Goal: Task Accomplishment & Management: Use online tool/utility

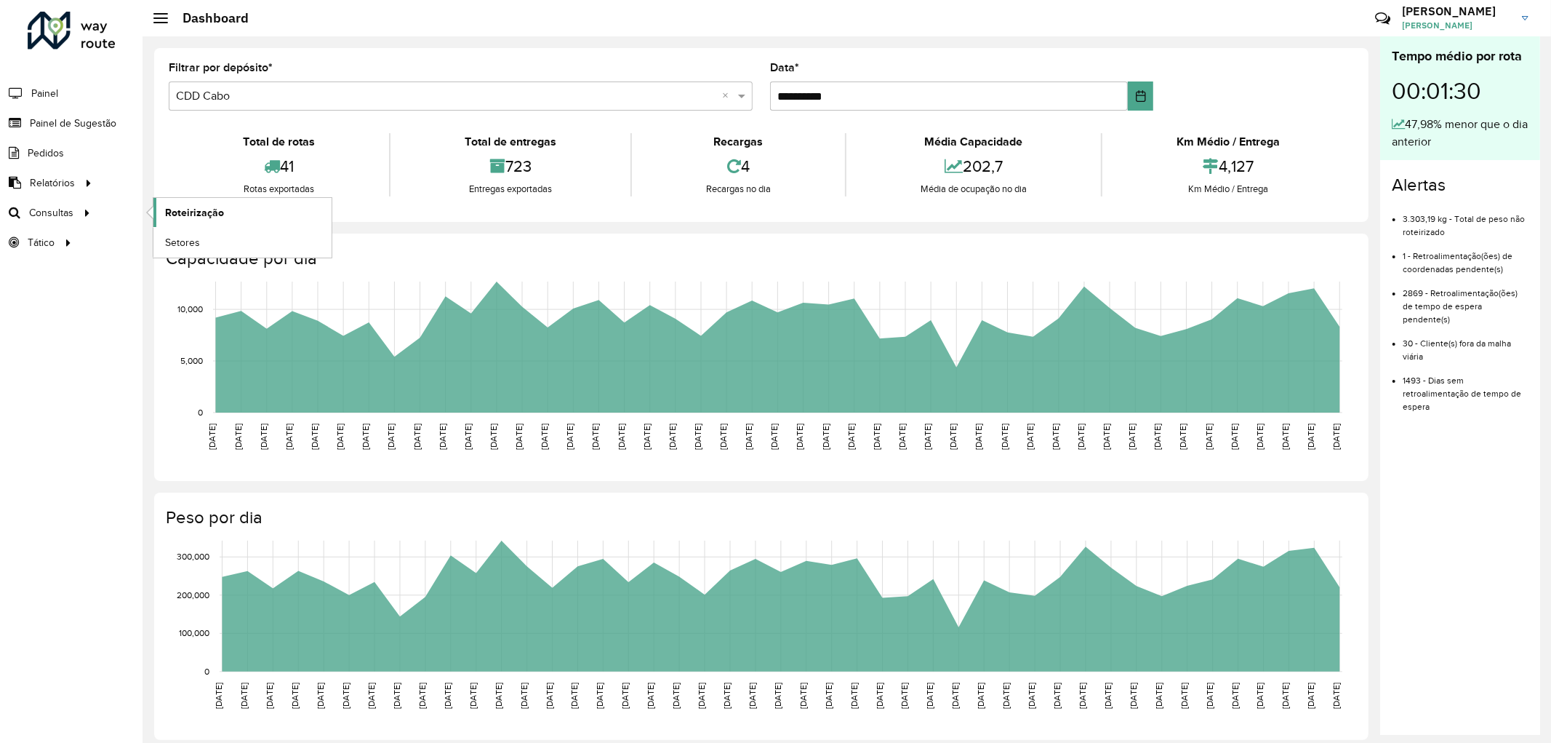
click at [207, 219] on span "Roteirização" at bounding box center [194, 212] width 59 height 15
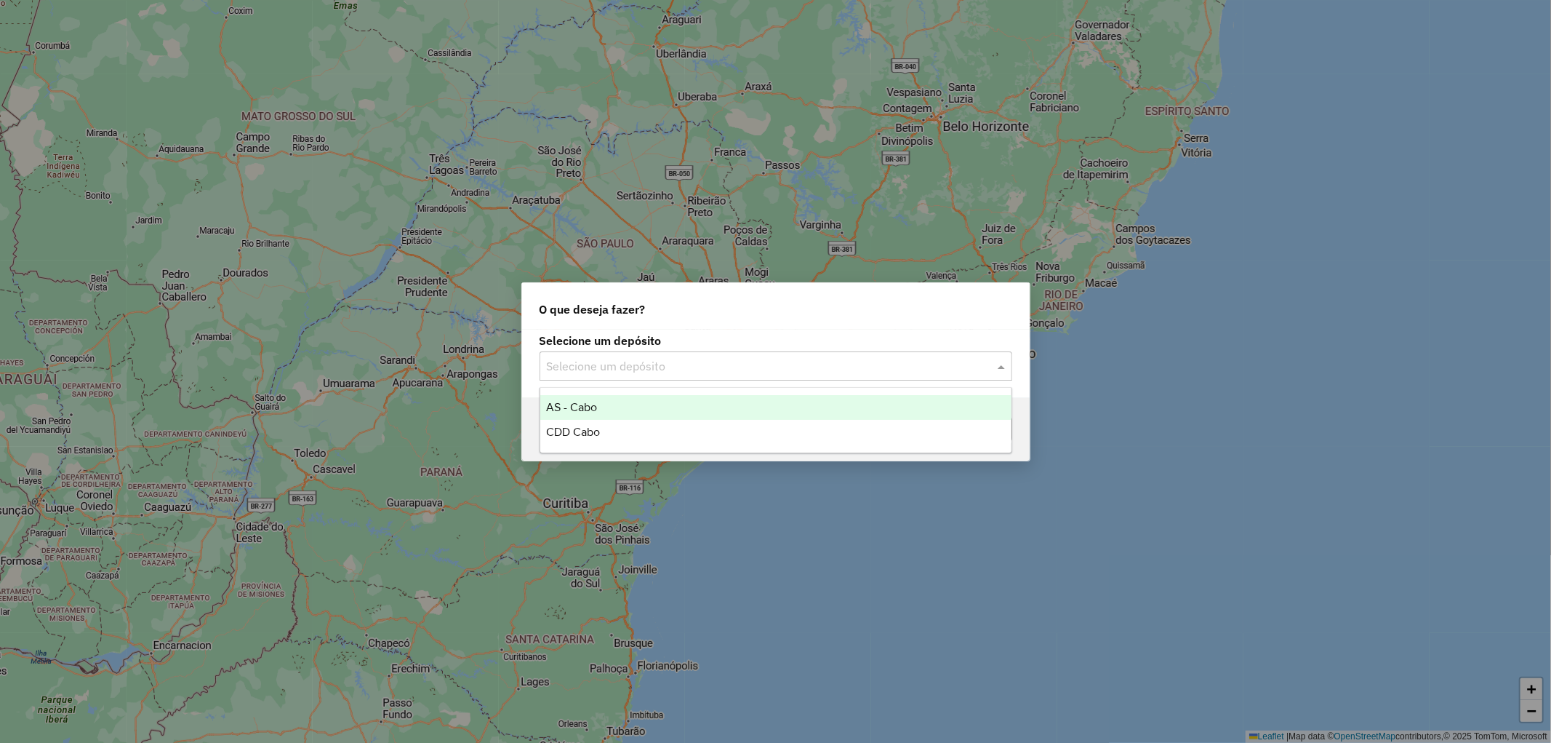
click at [749, 359] on input "text" at bounding box center [761, 366] width 429 height 17
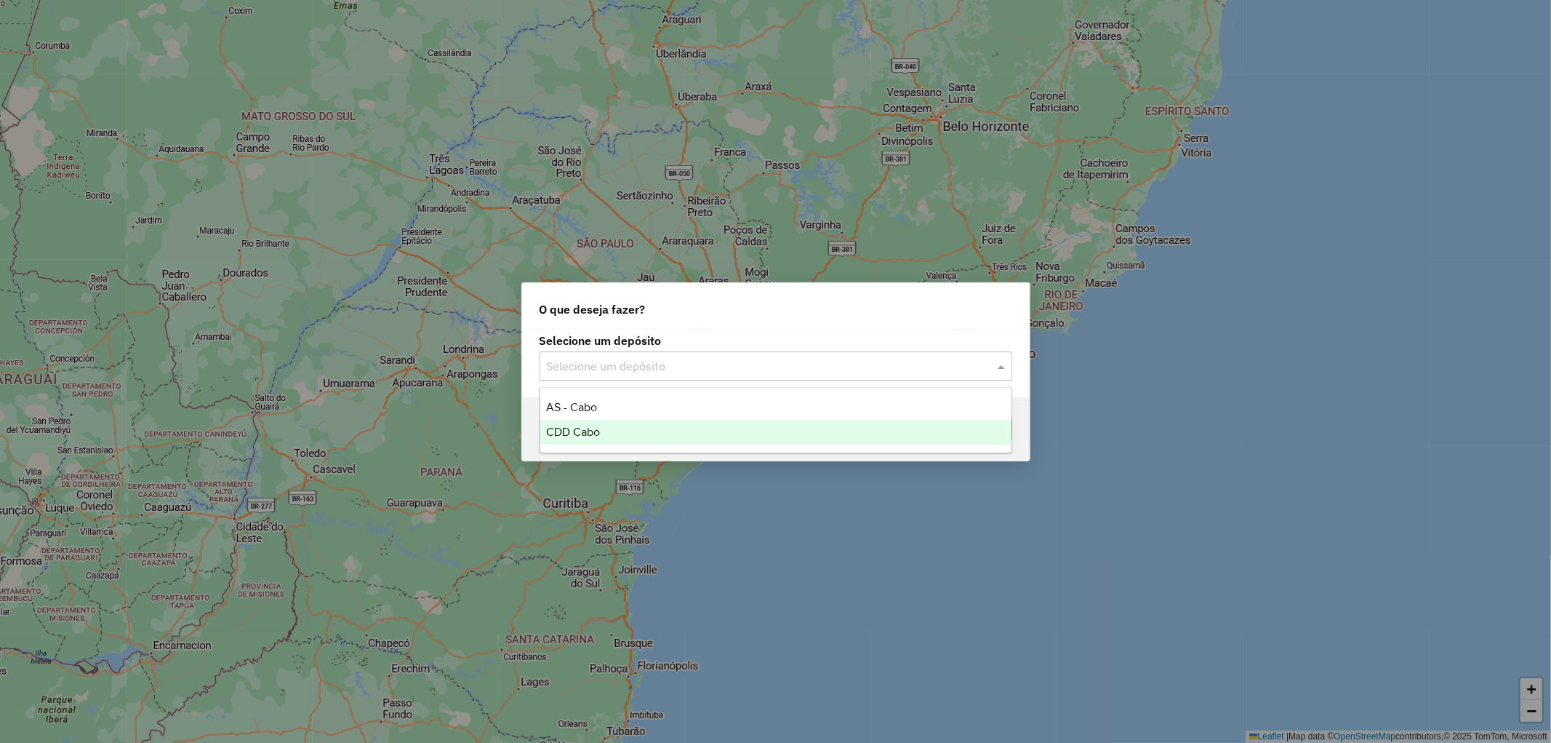
click at [615, 431] on div "CDD Cabo" at bounding box center [775, 432] width 471 height 25
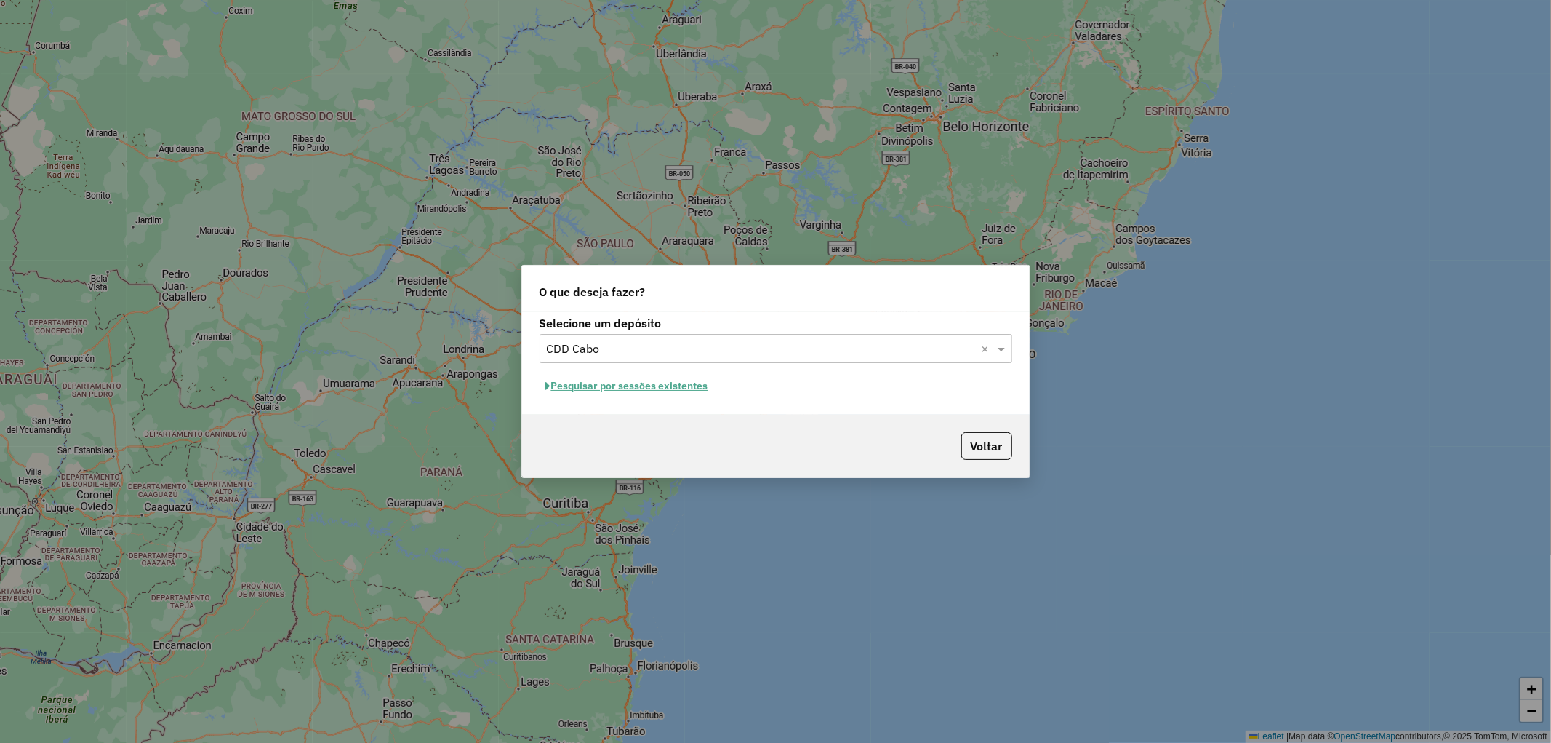
click at [620, 388] on button "Pesquisar por sessões existentes" at bounding box center [627, 386] width 175 height 23
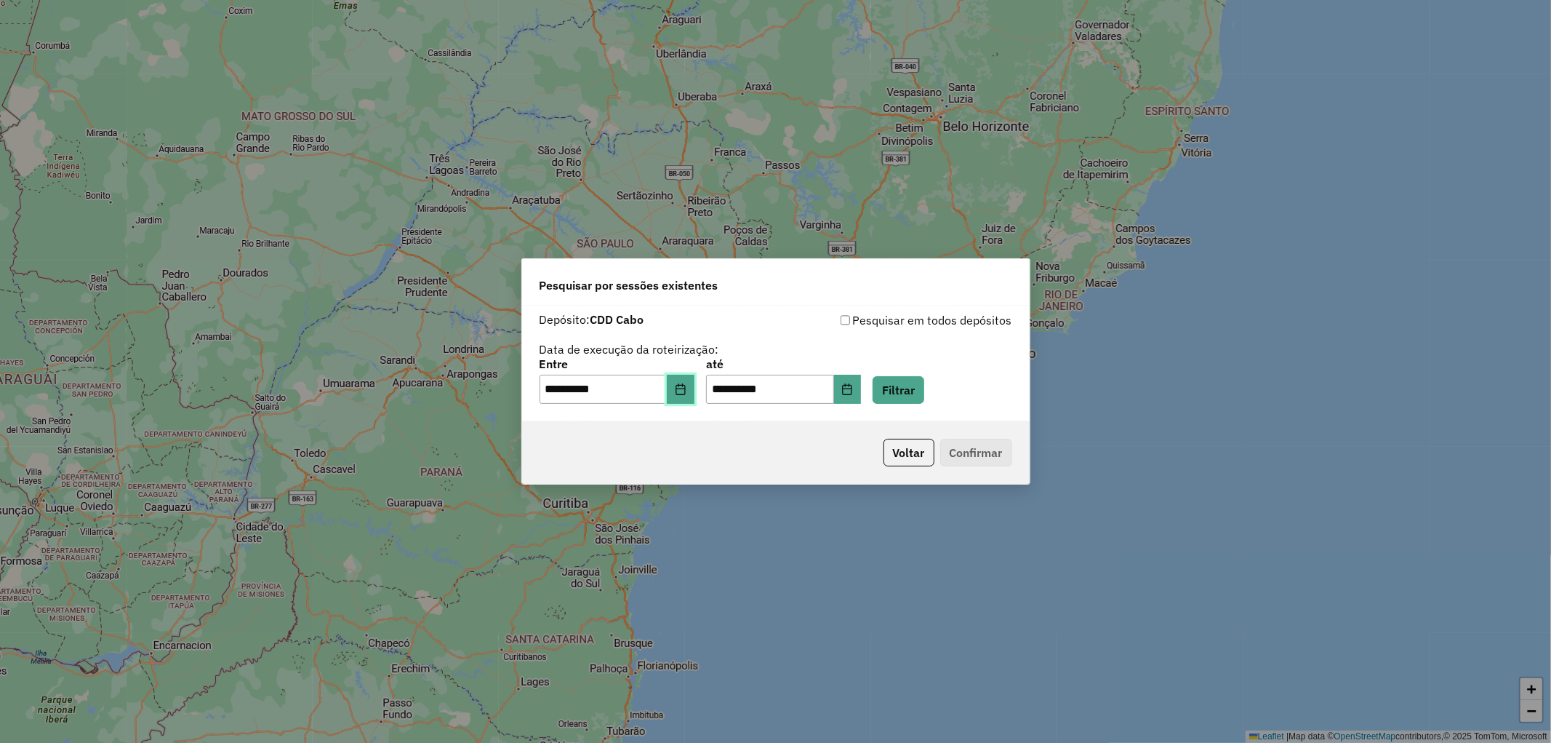
click at [685, 386] on icon "Choose Date" at bounding box center [680, 389] width 9 height 12
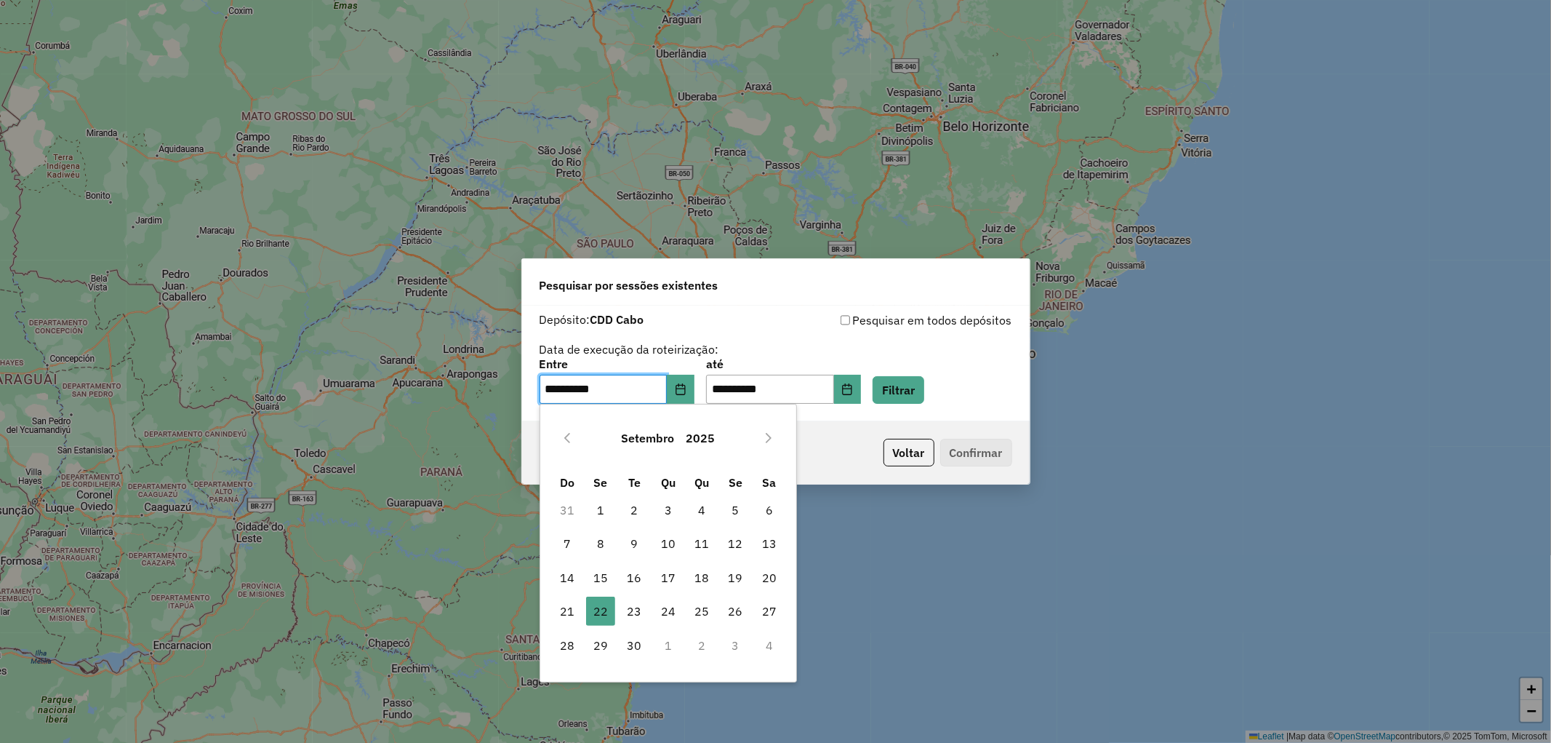
drag, startPoint x: 687, startPoint y: 386, endPoint x: 542, endPoint y: 584, distance: 245.7
click at [542, 584] on div "Setembro 2025 Do Se Te Qu Qu Se Sa 31 1 2 3 4 5 6 7 8 9 10 11 12 13 14 15 16 17…" at bounding box center [668, 543] width 257 height 279
click at [780, 578] on span "20" at bounding box center [769, 577] width 29 height 29
type input "**********"
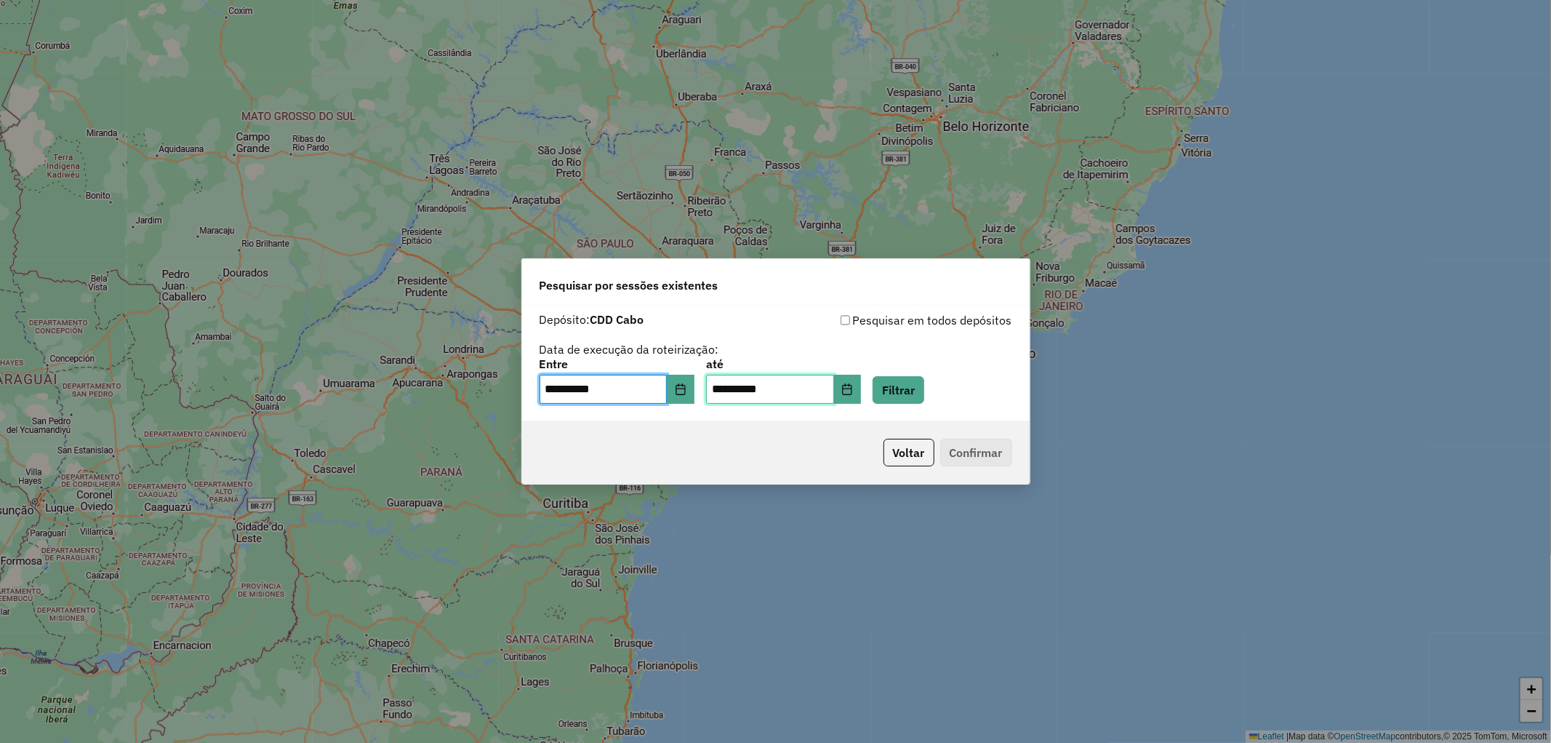
click at [751, 388] on input "**********" at bounding box center [770, 389] width 128 height 29
click at [853, 388] on icon "Choose Date" at bounding box center [848, 389] width 12 height 12
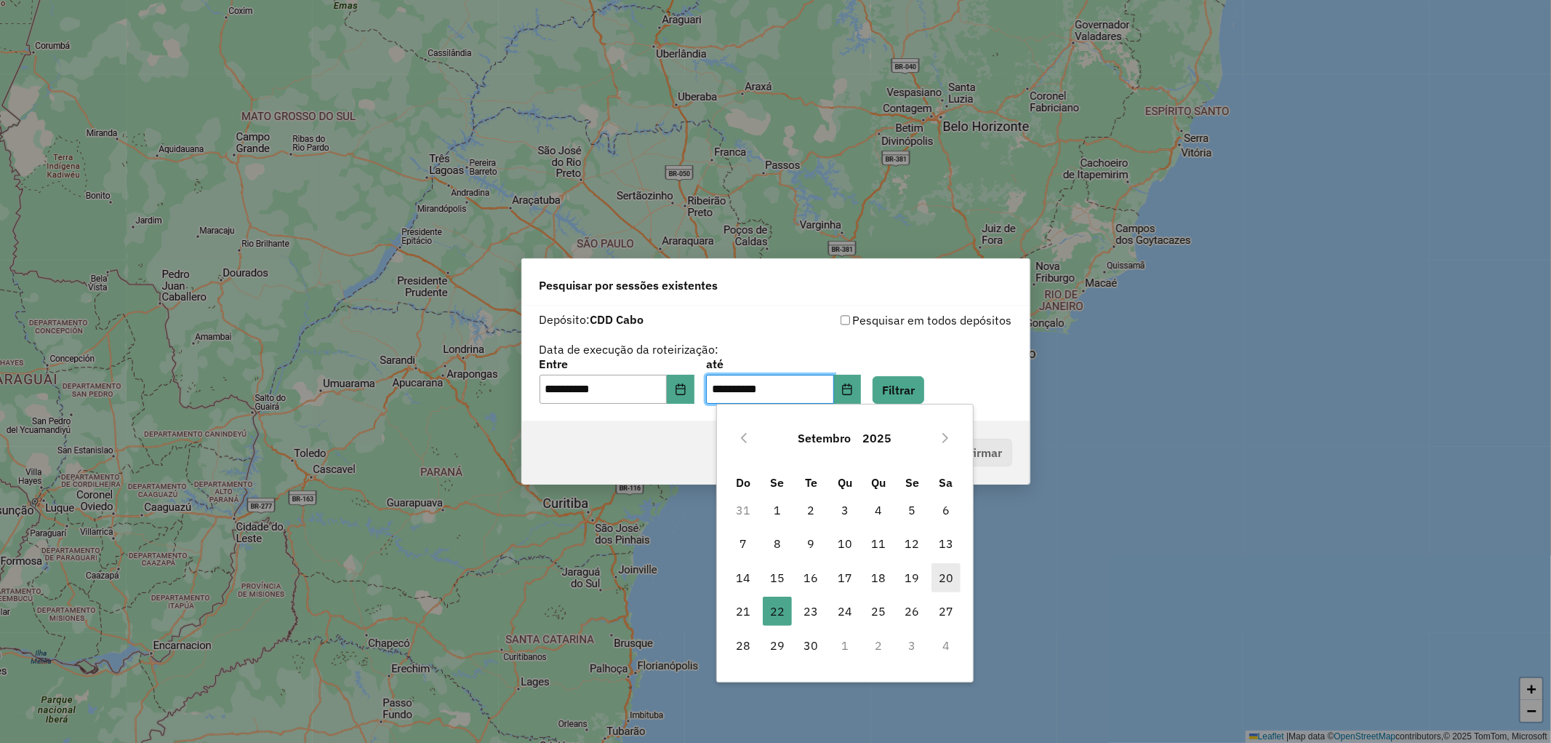
click at [943, 577] on span "20" at bounding box center [946, 577] width 29 height 29
type input "**********"
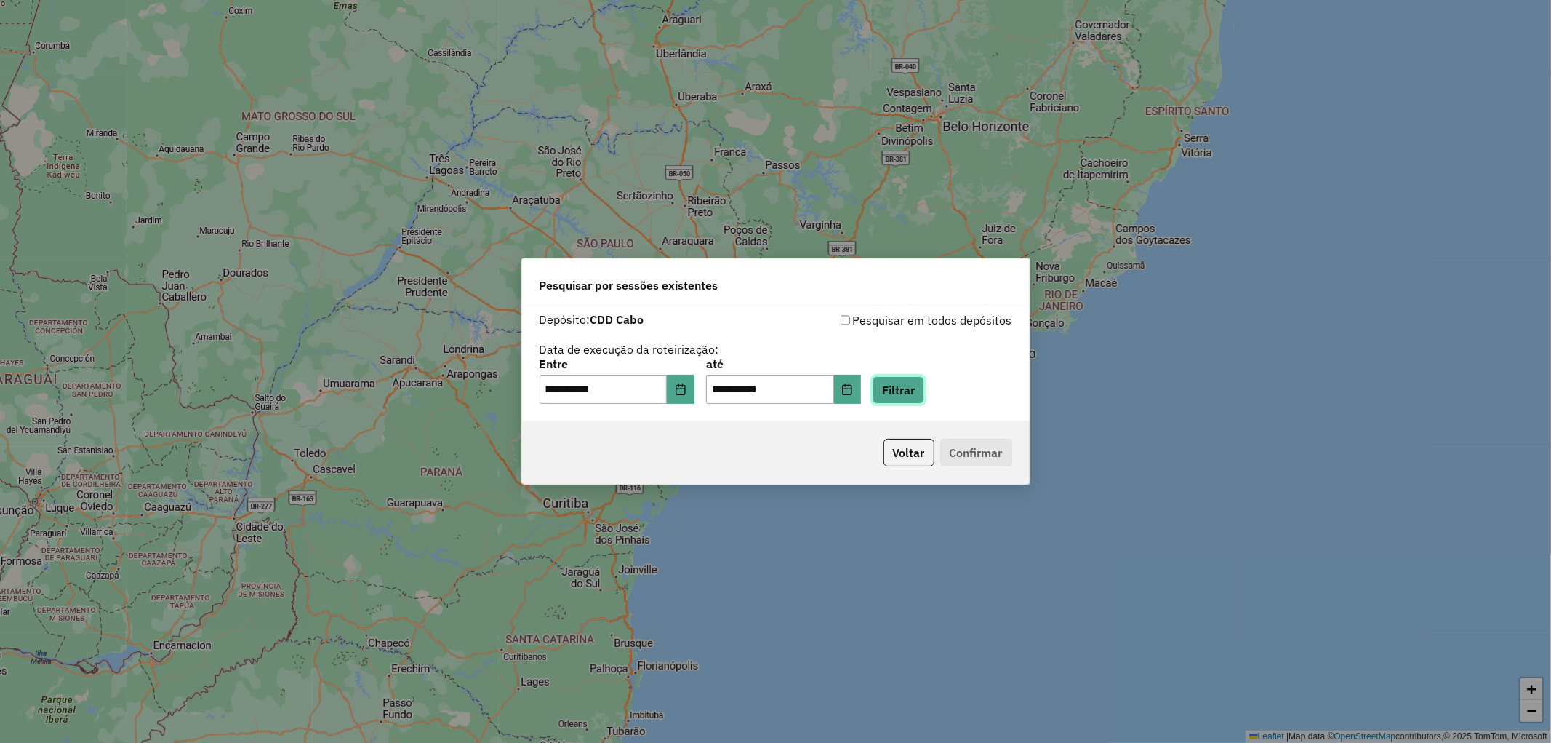
click at [914, 395] on button "Filtrar" at bounding box center [899, 390] width 52 height 28
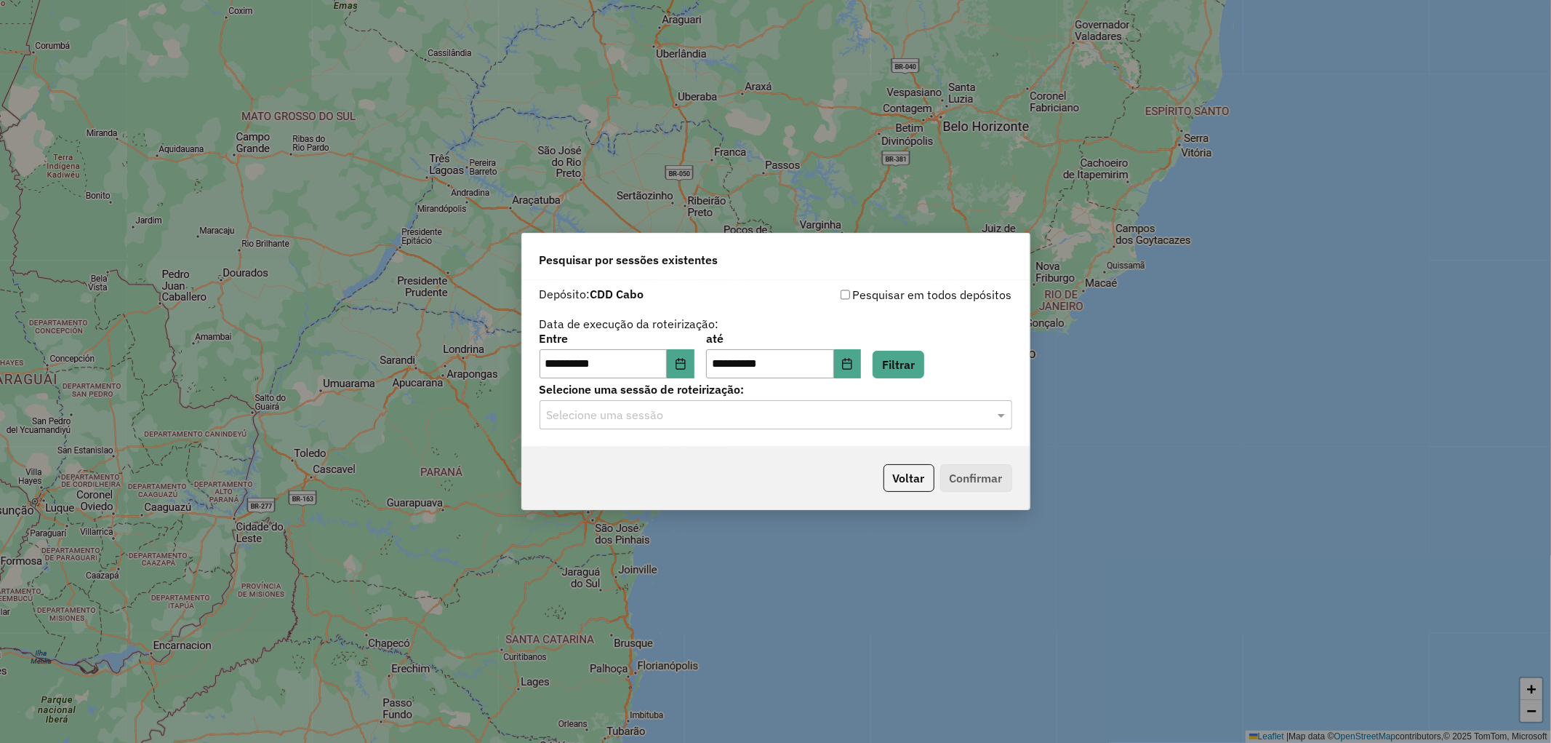
click at [809, 410] on input "text" at bounding box center [761, 415] width 429 height 17
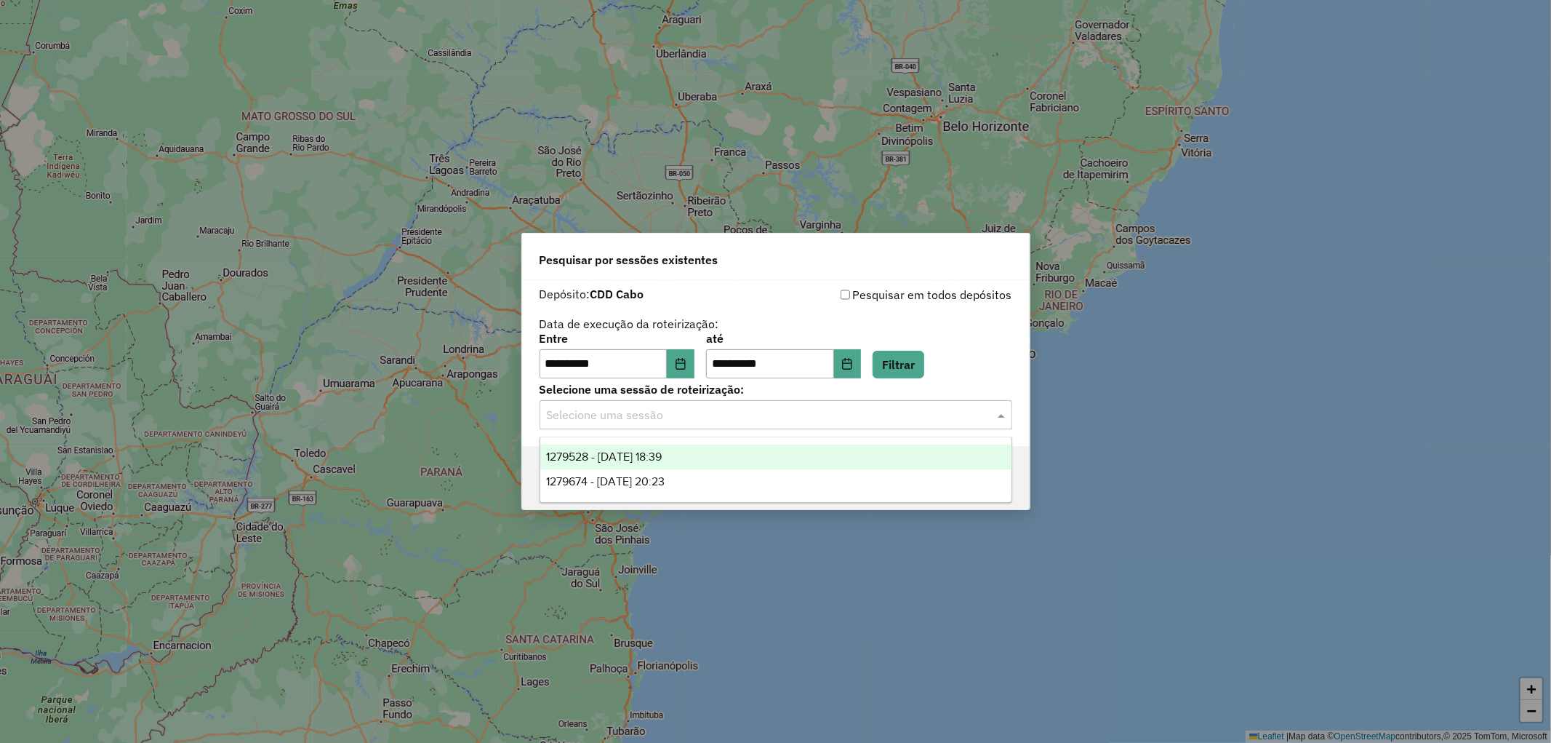
click at [659, 457] on span "1279528 - 20/09/2025 18:39" at bounding box center [604, 456] width 116 height 12
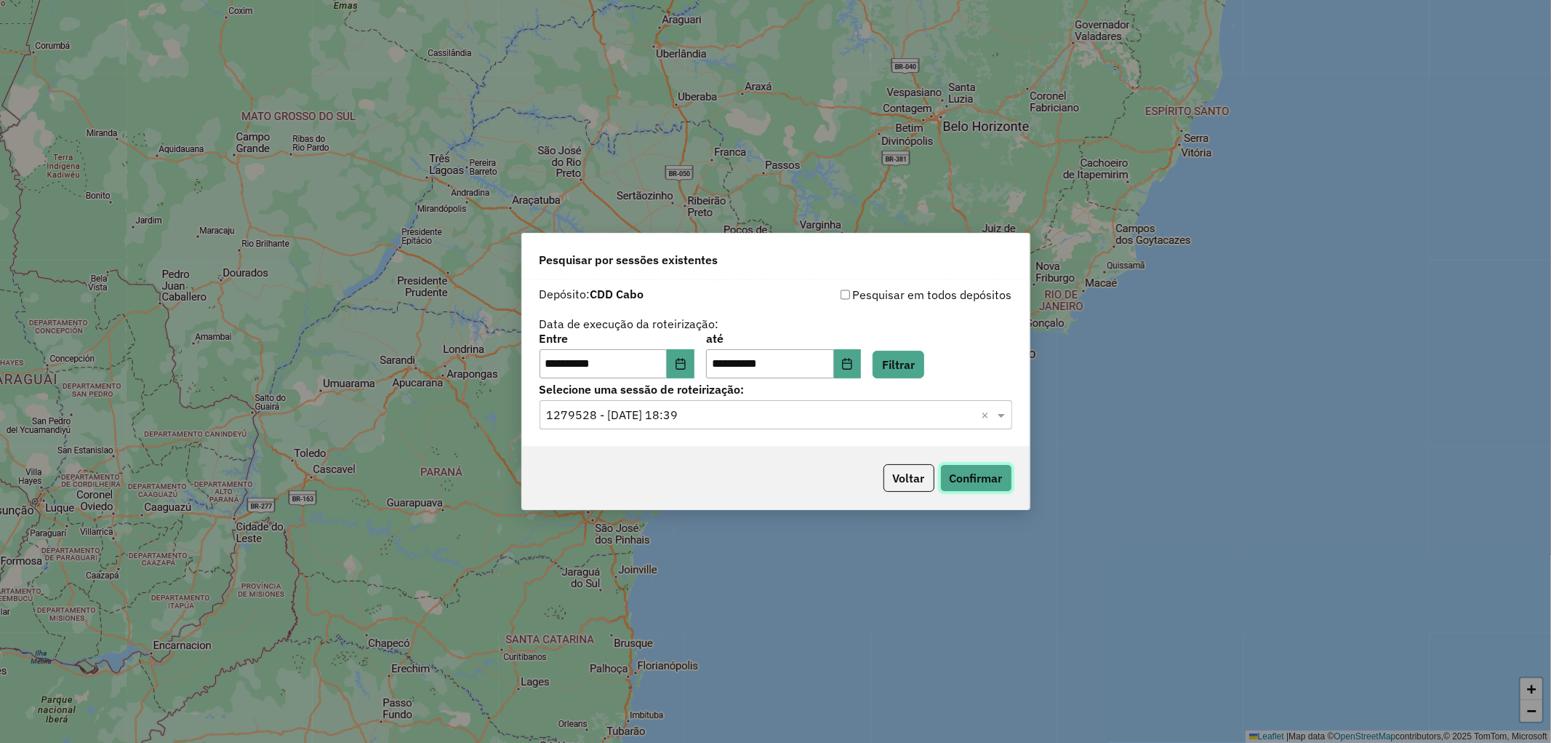
click at [986, 476] on button "Confirmar" at bounding box center [977, 478] width 72 height 28
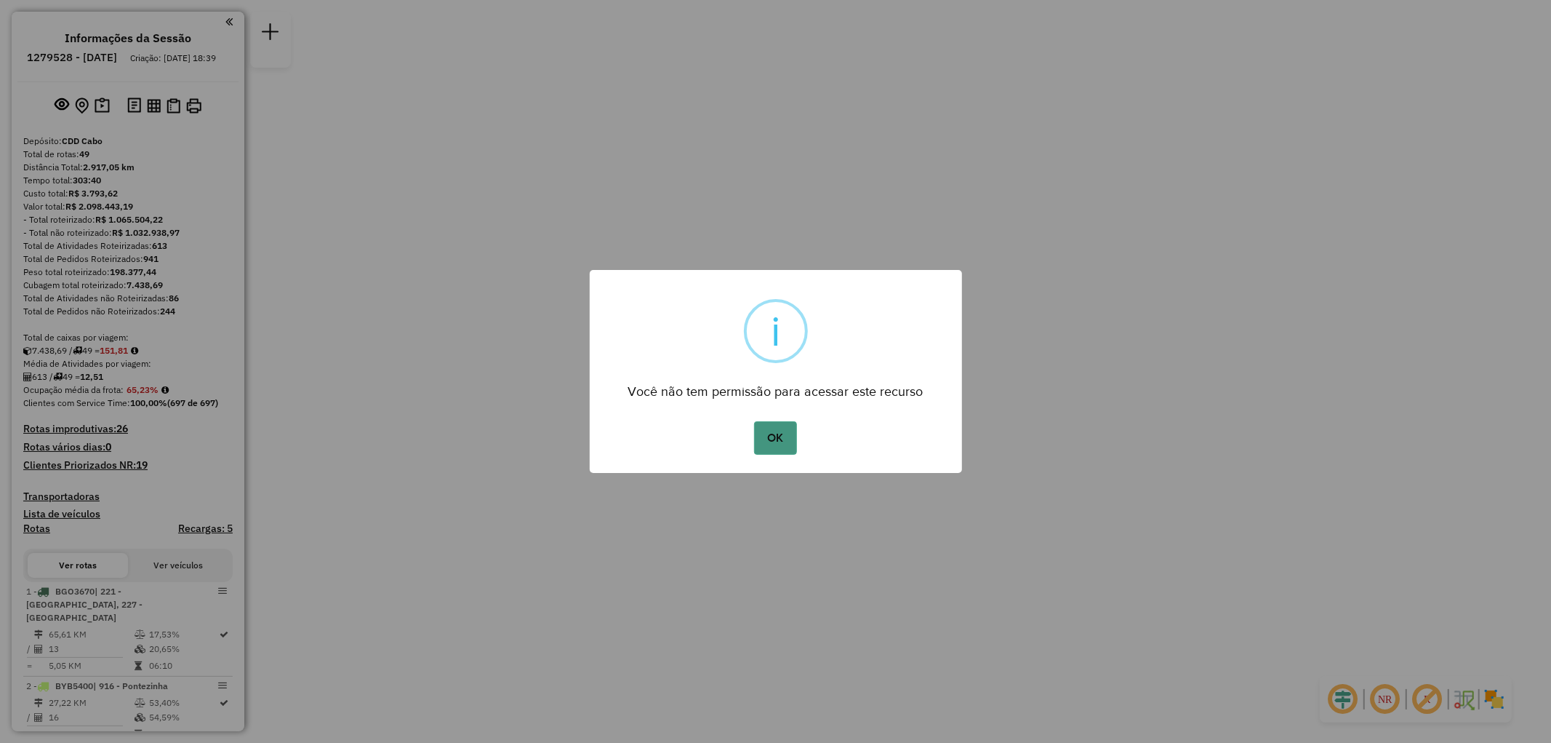
click at [787, 428] on button "OK" at bounding box center [775, 437] width 43 height 33
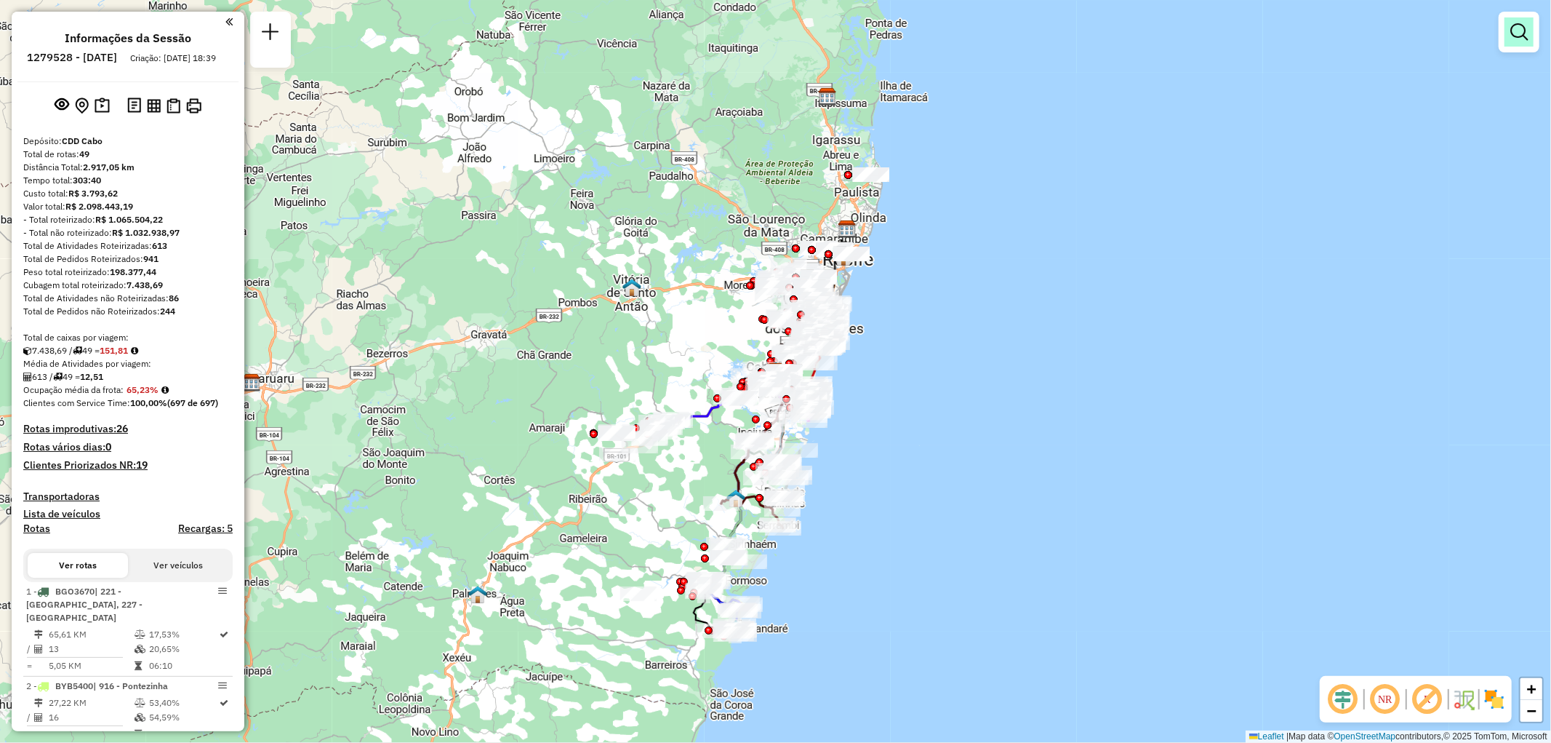
click at [1522, 33] on em at bounding box center [1519, 31] width 17 height 17
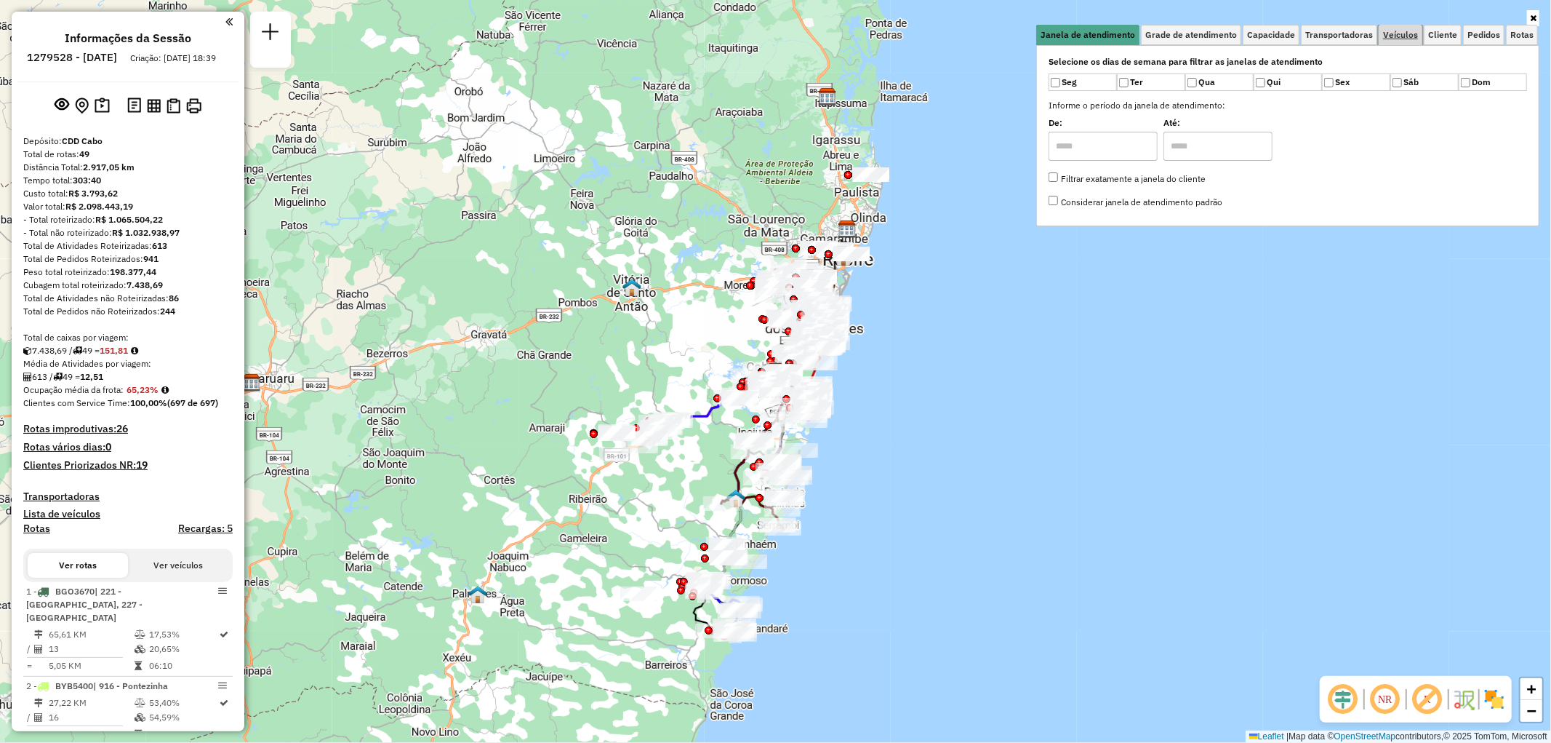
click at [1386, 38] on span "Veículos" at bounding box center [1400, 35] width 35 height 9
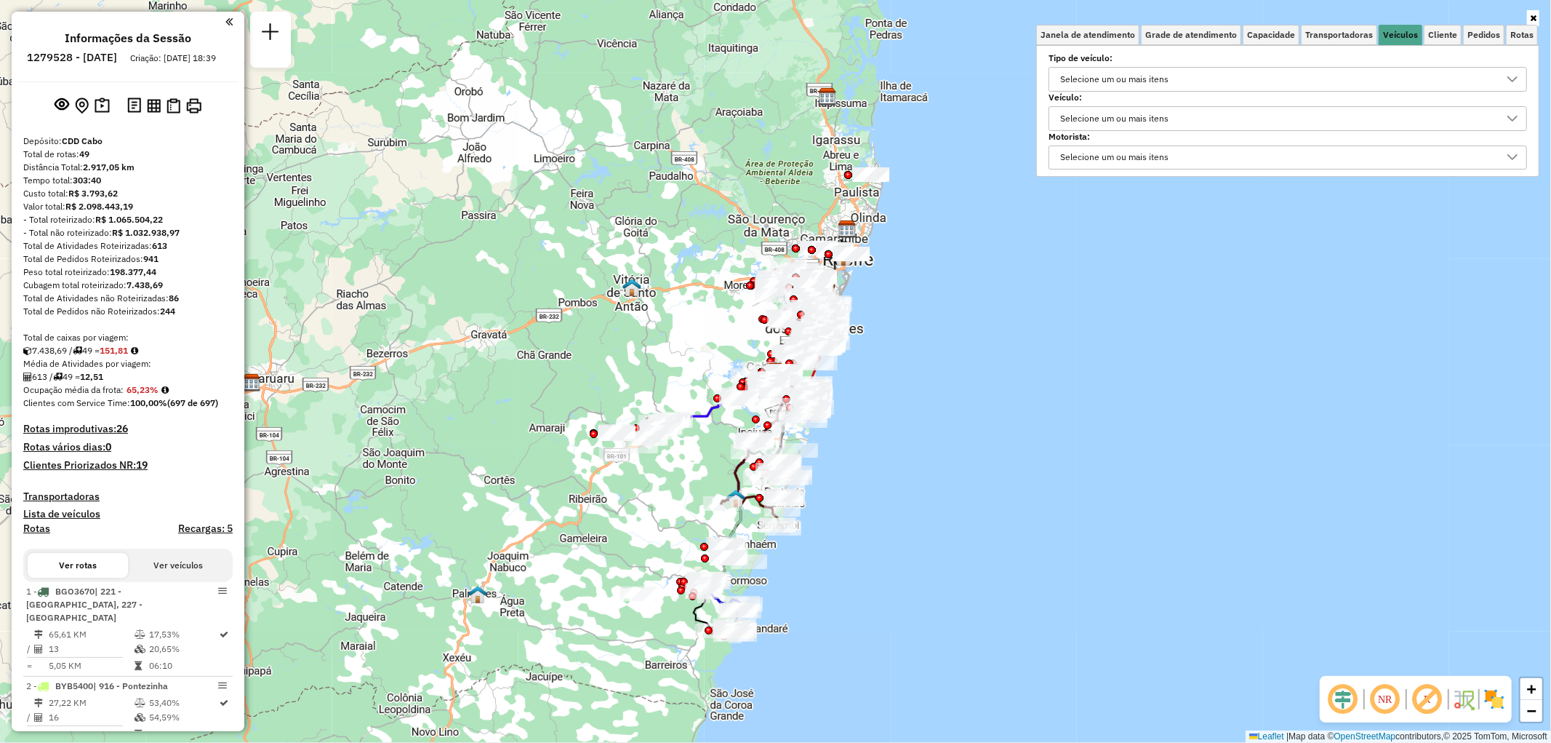
click at [1174, 114] on div "Selecione um ou mais itens" at bounding box center [1114, 118] width 119 height 23
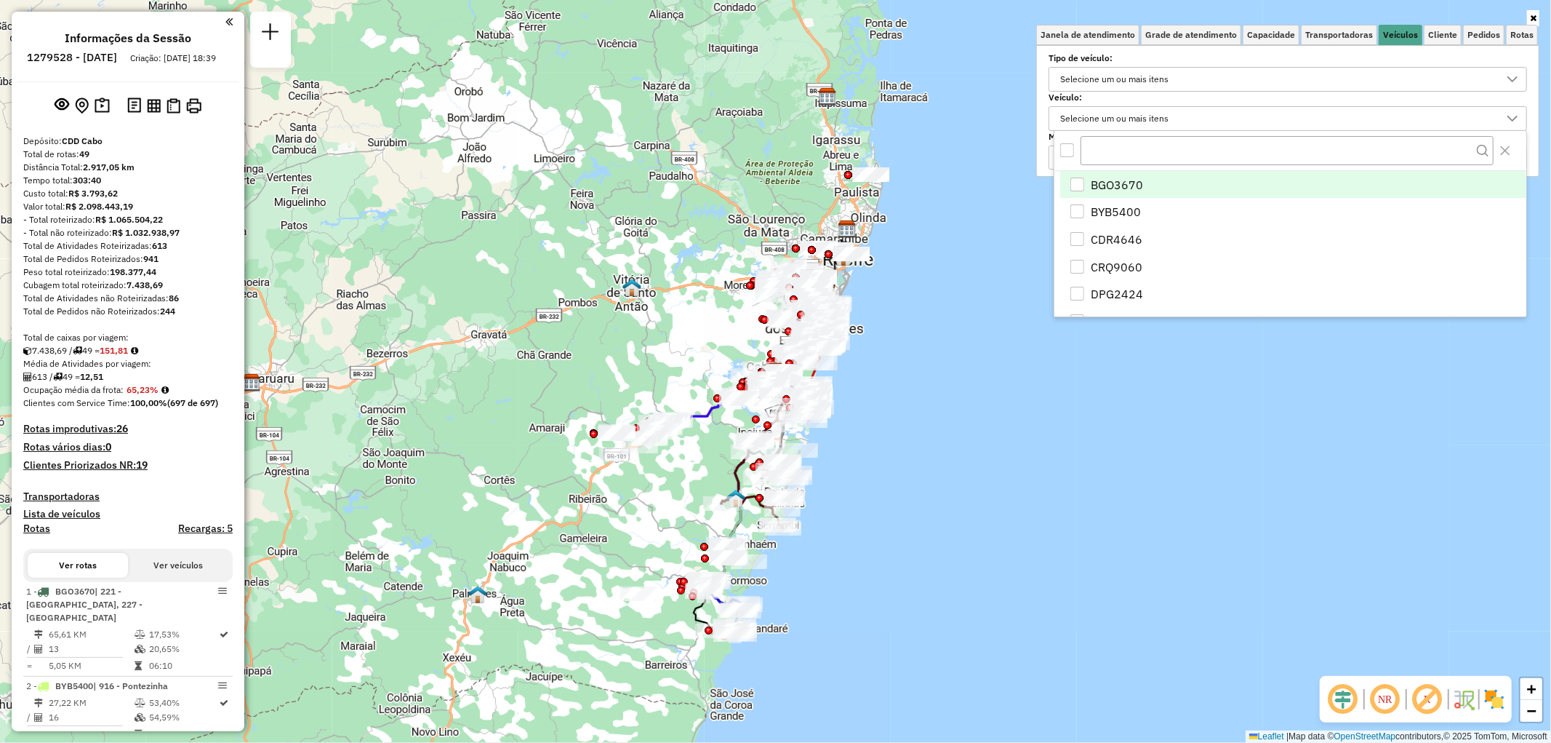
scroll to position [8, 49]
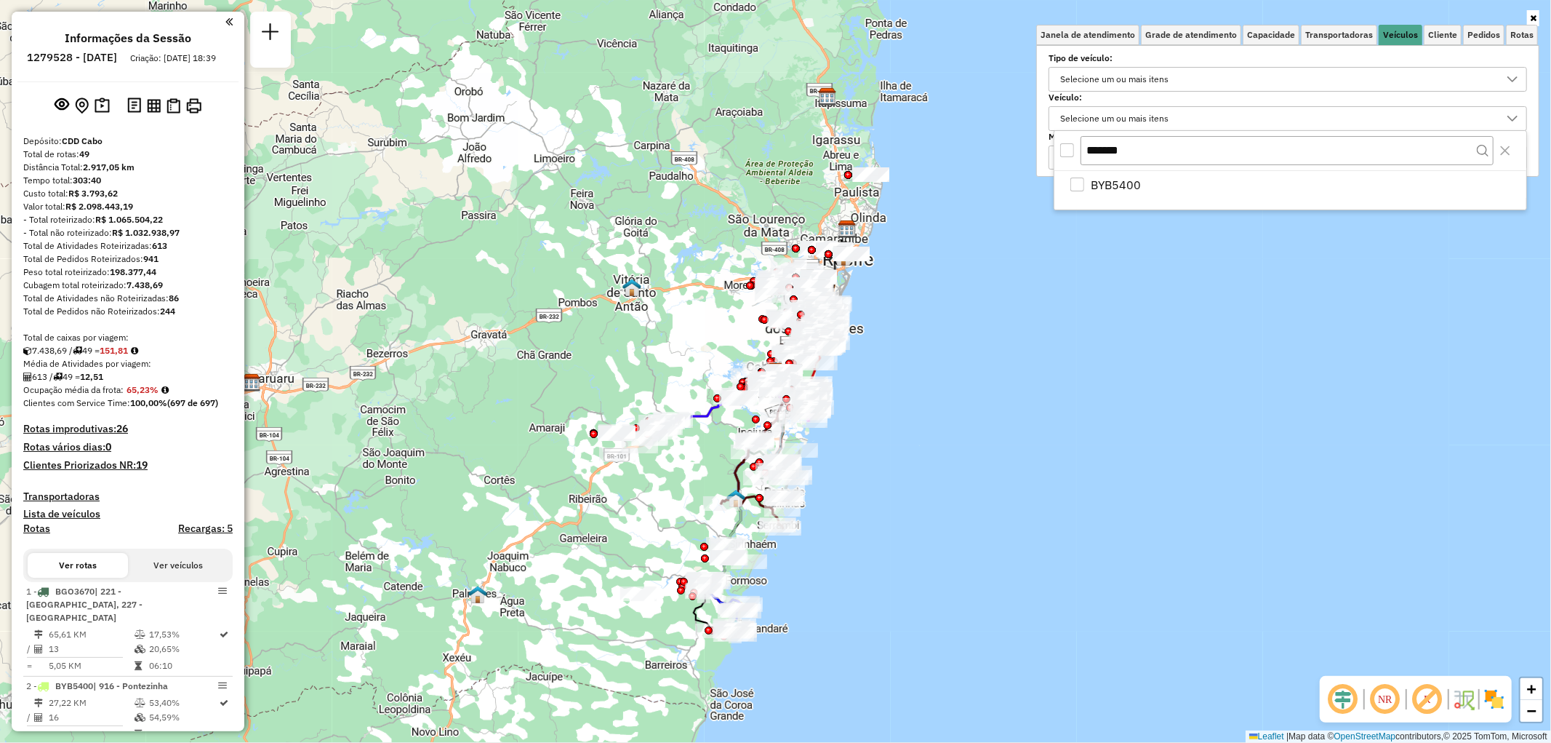
type input "*******"
click at [1068, 153] on div "All items unselected" at bounding box center [1068, 150] width 14 height 14
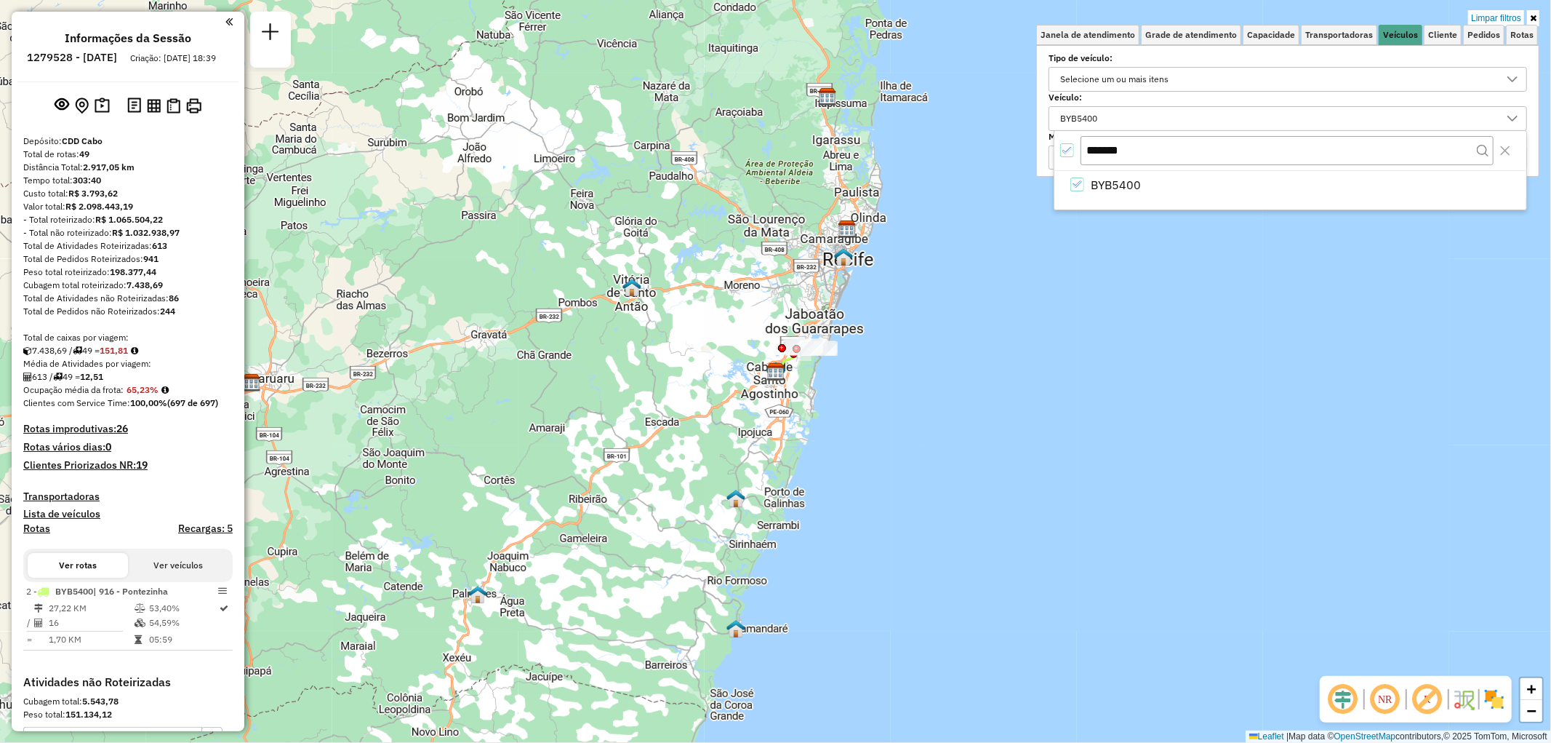
click at [1533, 17] on icon at bounding box center [1533, 18] width 7 height 9
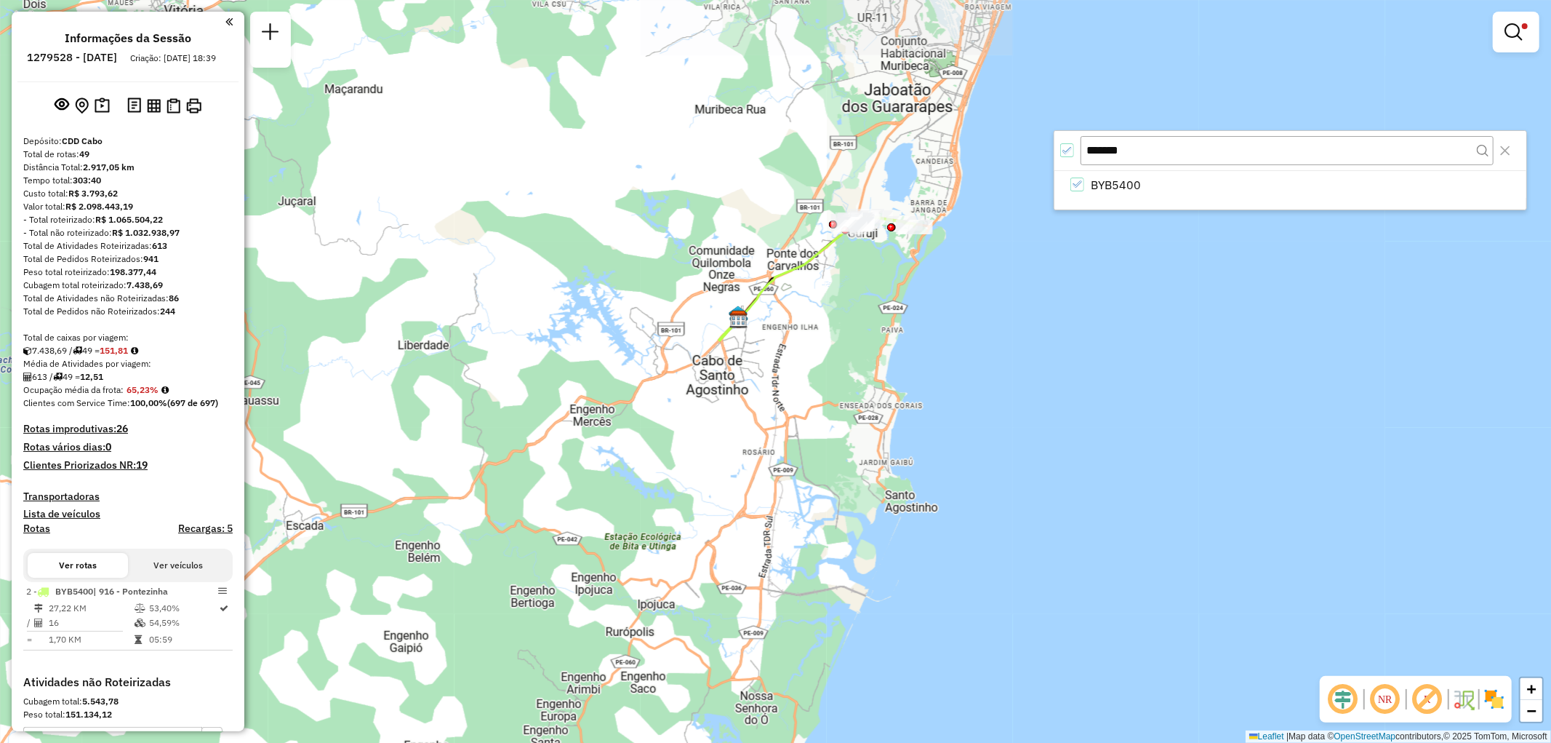
drag, startPoint x: 808, startPoint y: 319, endPoint x: 909, endPoint y: 468, distance: 180.2
click at [909, 468] on div "Limpar filtros Janela de atendimento Grade de atendimento Capacidade Transporta…" at bounding box center [775, 371] width 1551 height 743
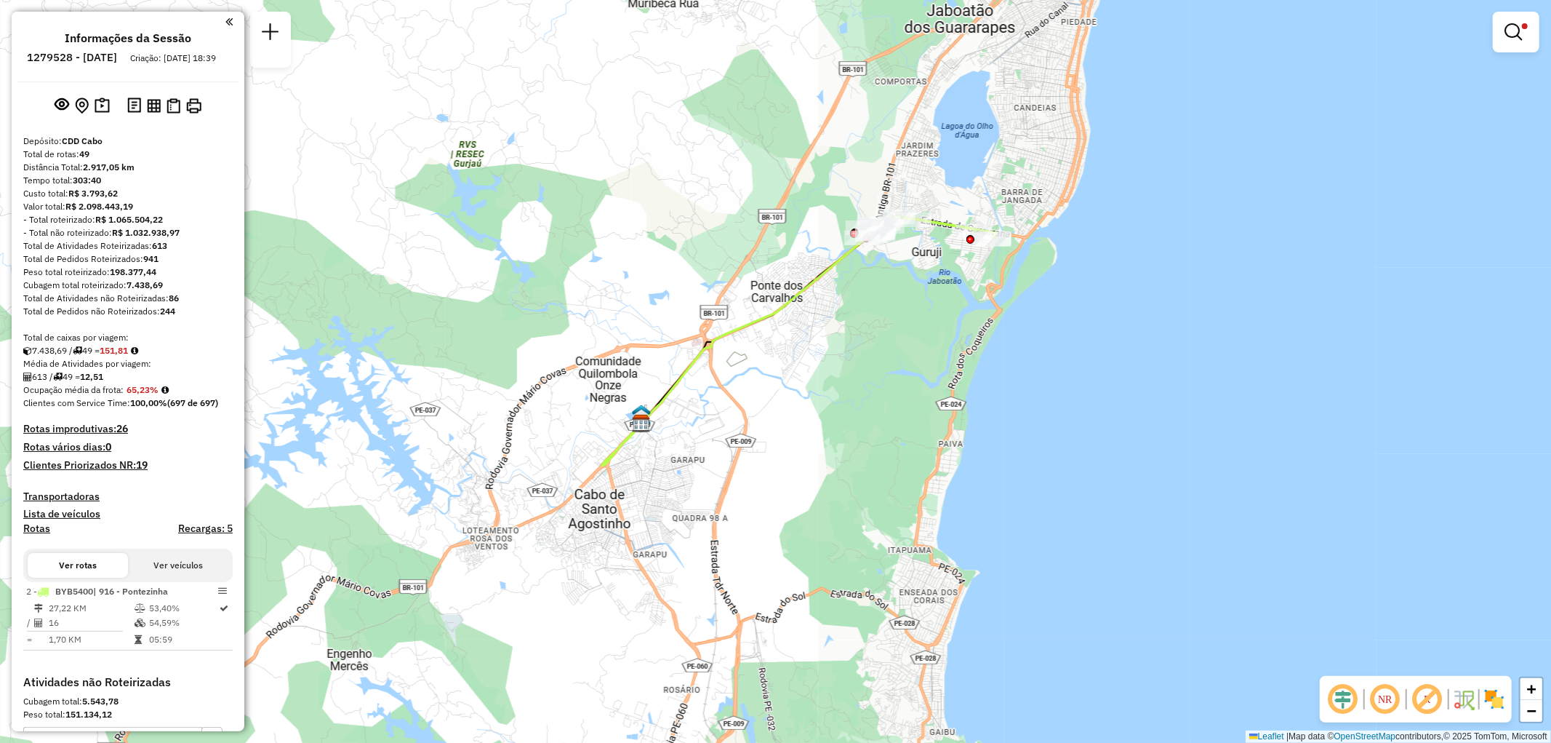
drag, startPoint x: 852, startPoint y: 266, endPoint x: 869, endPoint y: 317, distance: 53.6
click at [869, 317] on div "Limpar filtros Janela de atendimento Grade de atendimento Capacidade Transporta…" at bounding box center [775, 371] width 1551 height 743
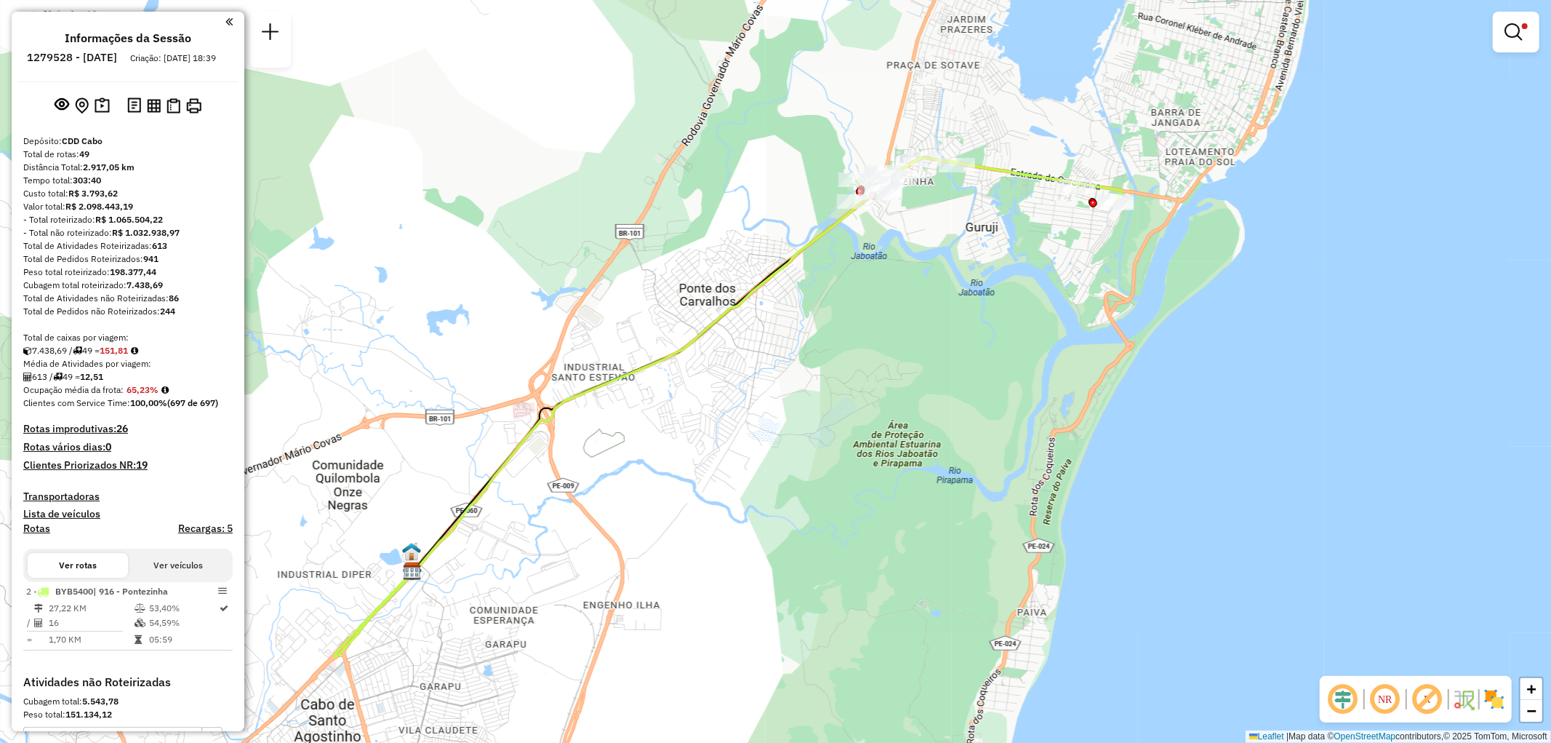
drag, startPoint x: 847, startPoint y: 252, endPoint x: 935, endPoint y: 287, distance: 94.0
click at [935, 287] on div "Limpar filtros Janela de atendimento Grade de atendimento Capacidade Transporta…" at bounding box center [775, 371] width 1551 height 743
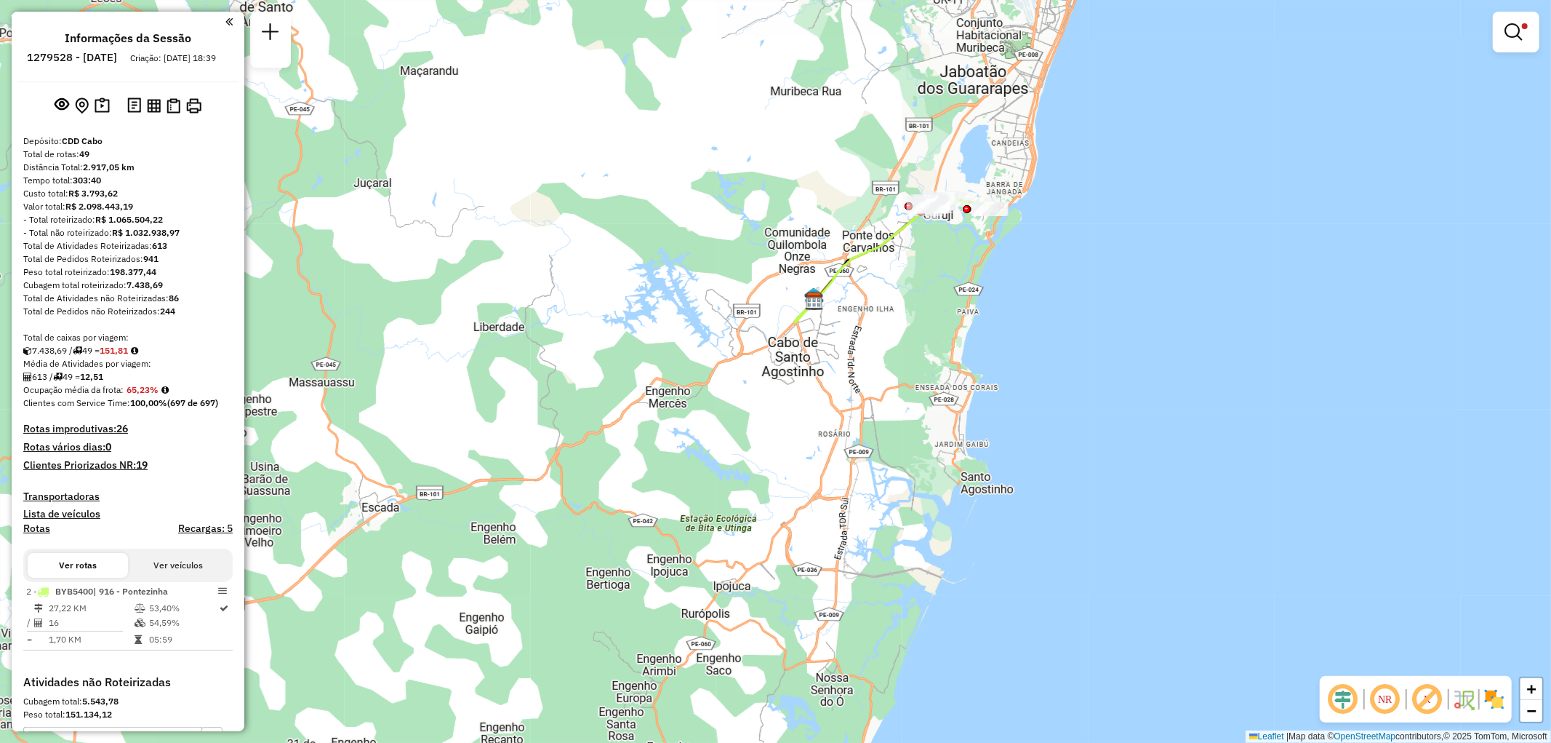
drag, startPoint x: 859, startPoint y: 348, endPoint x: 869, endPoint y: 292, distance: 56.9
click at [869, 292] on div "Limpar filtros Janela de atendimento Grade de atendimento Capacidade Transporta…" at bounding box center [775, 371] width 1551 height 743
click at [1517, 46] on link at bounding box center [1516, 31] width 35 height 29
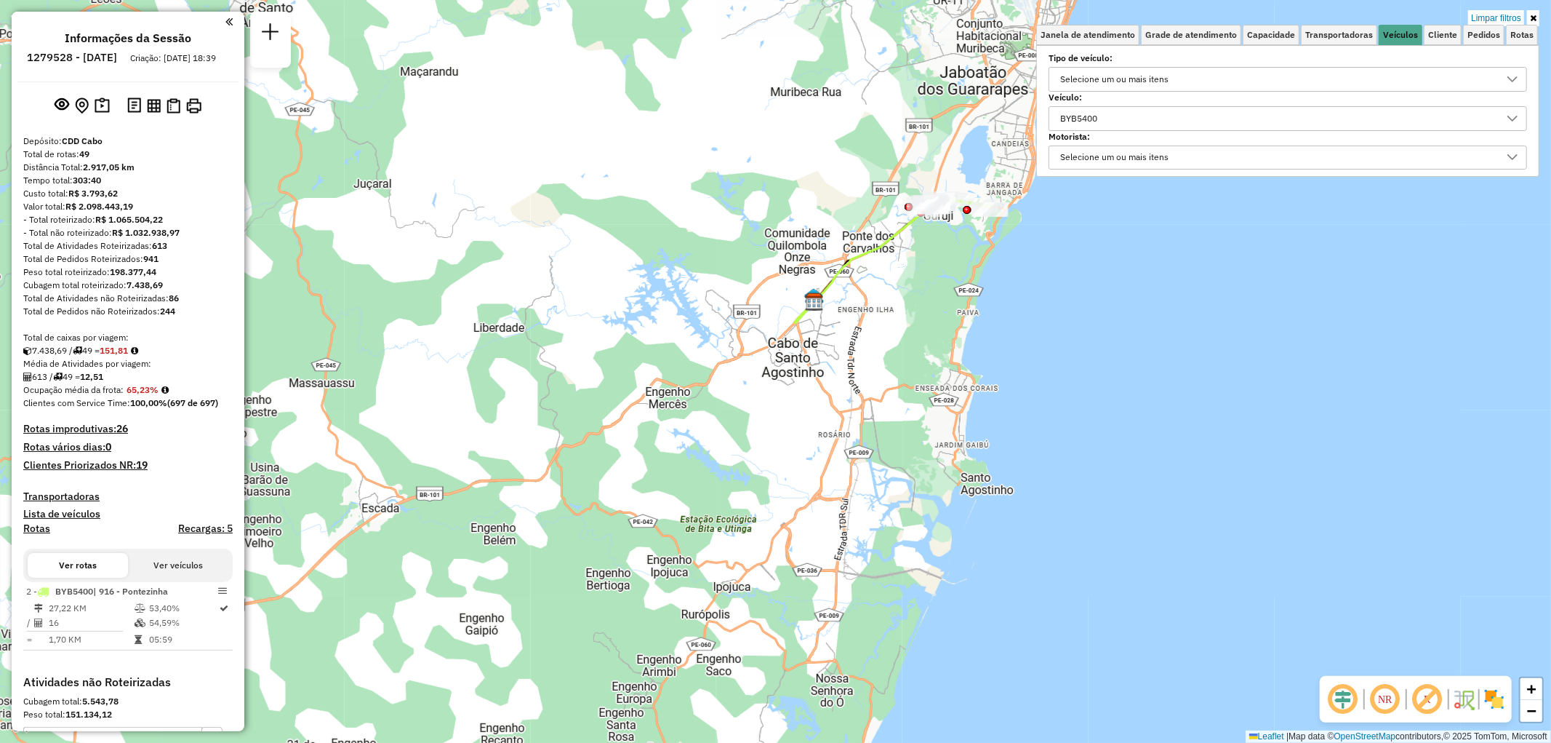
click at [1535, 17] on icon at bounding box center [1533, 18] width 7 height 9
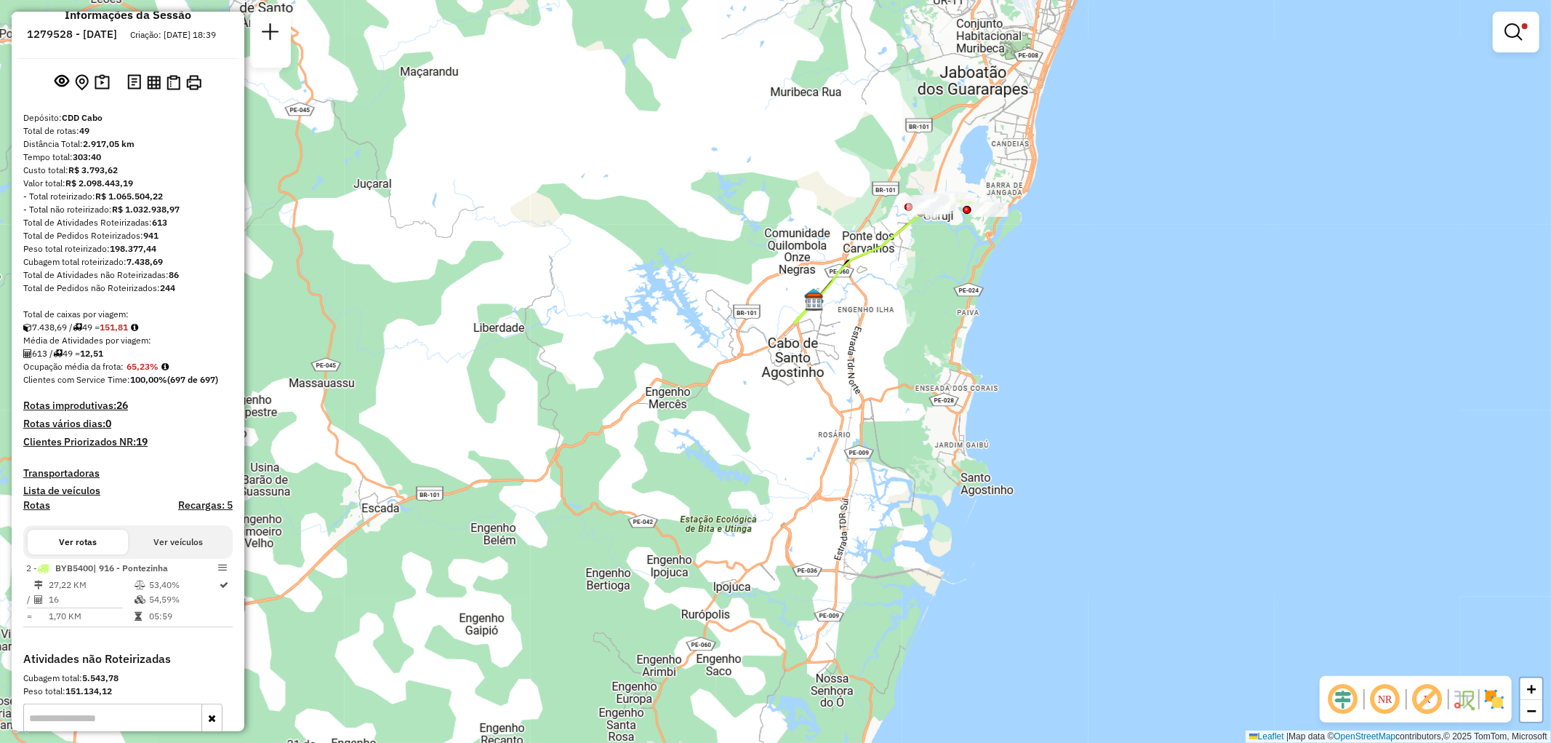
scroll to position [185, 0]
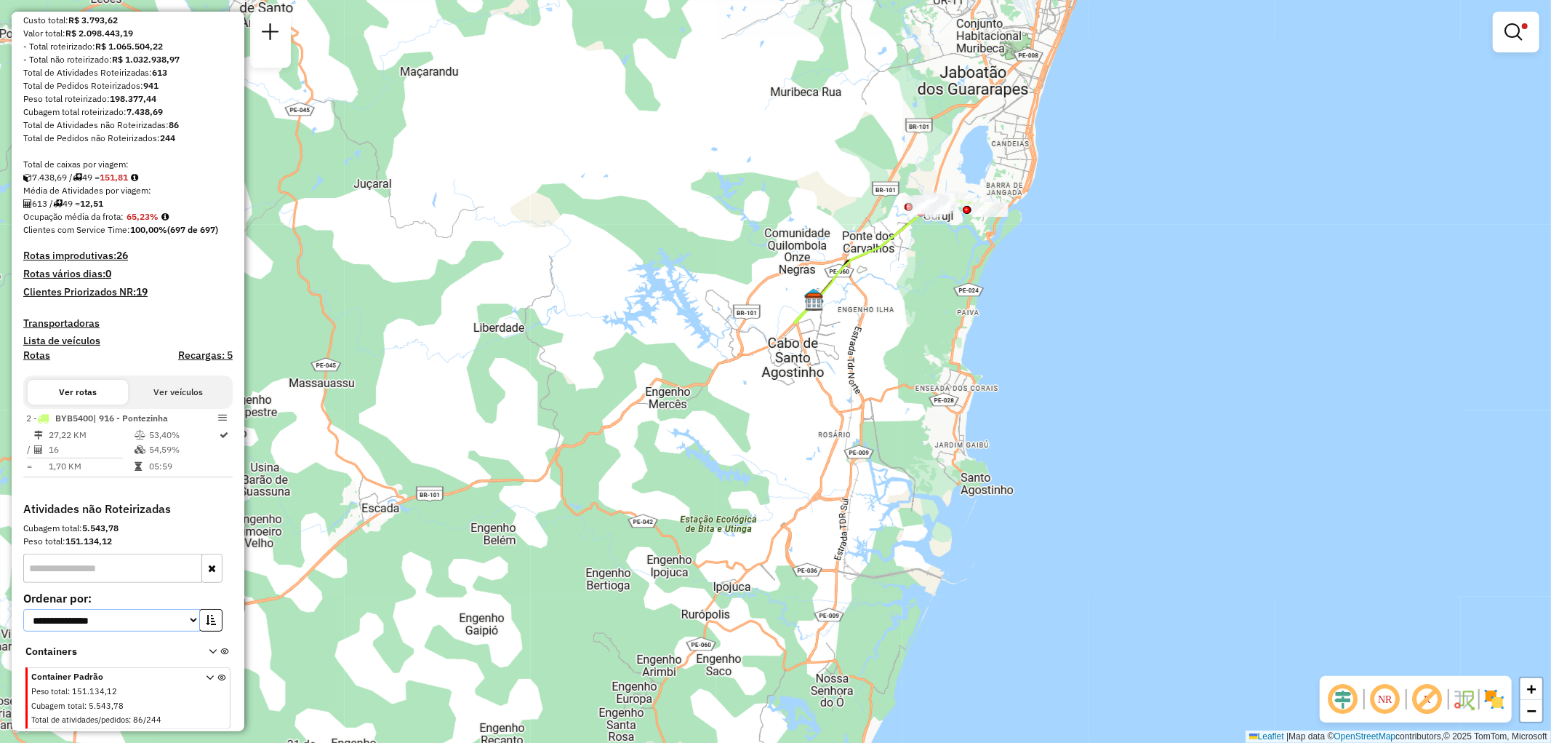
click at [106, 620] on select "**********" at bounding box center [111, 620] width 177 height 23
click at [23, 609] on select "**********" at bounding box center [111, 620] width 177 height 23
click at [206, 679] on icon at bounding box center [210, 701] width 8 height 55
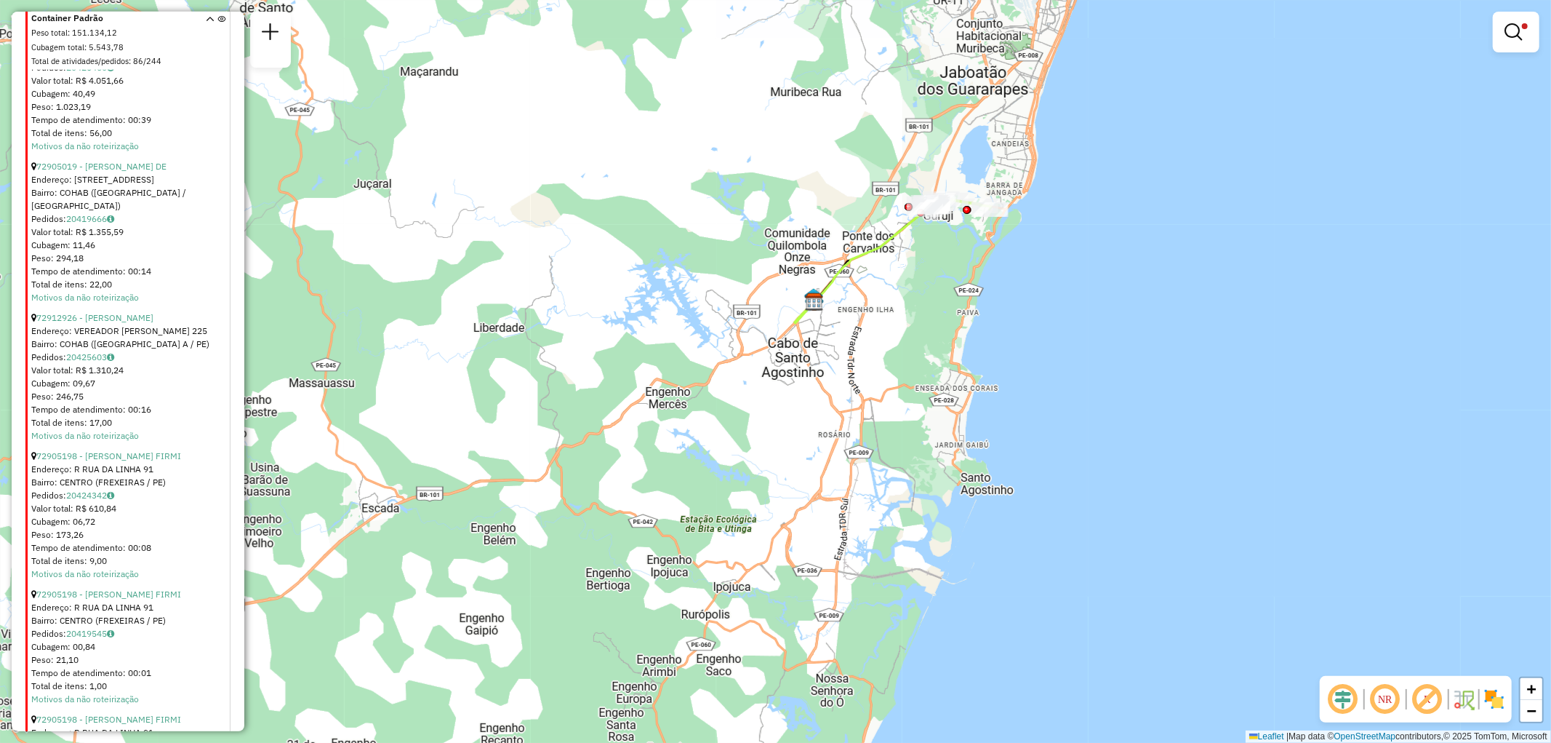
scroll to position [1640, 0]
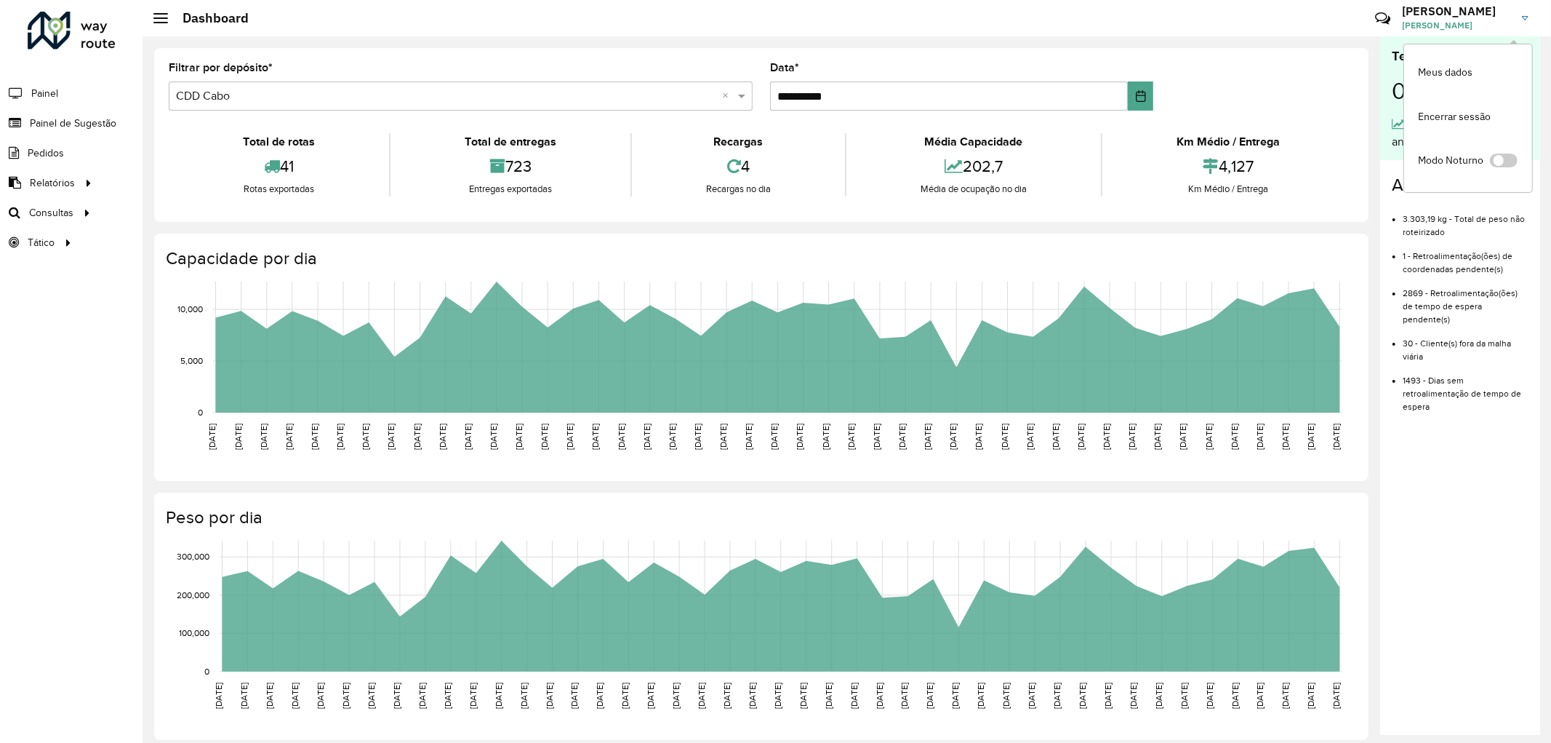
click at [1527, 17] on img at bounding box center [1525, 18] width 7 height 4
